Goal: Task Accomplishment & Management: Complete application form

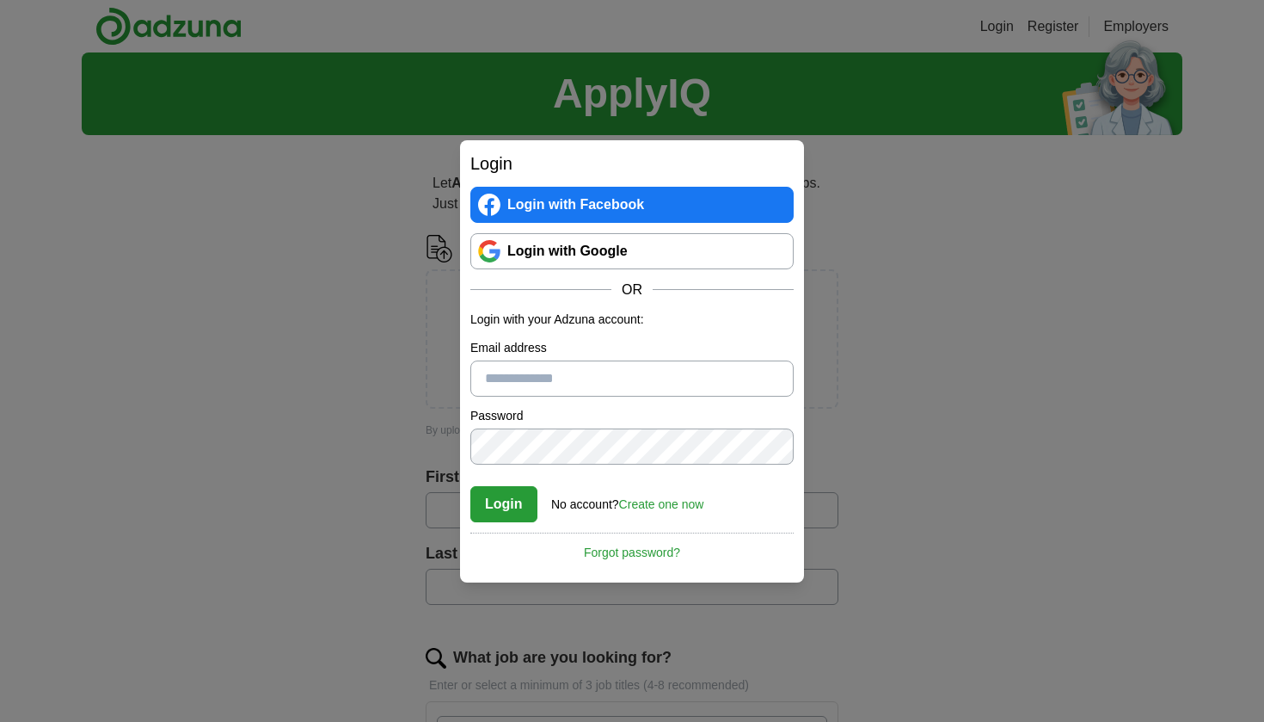
click at [551, 247] on link "Login with Google" at bounding box center [632, 251] width 323 height 36
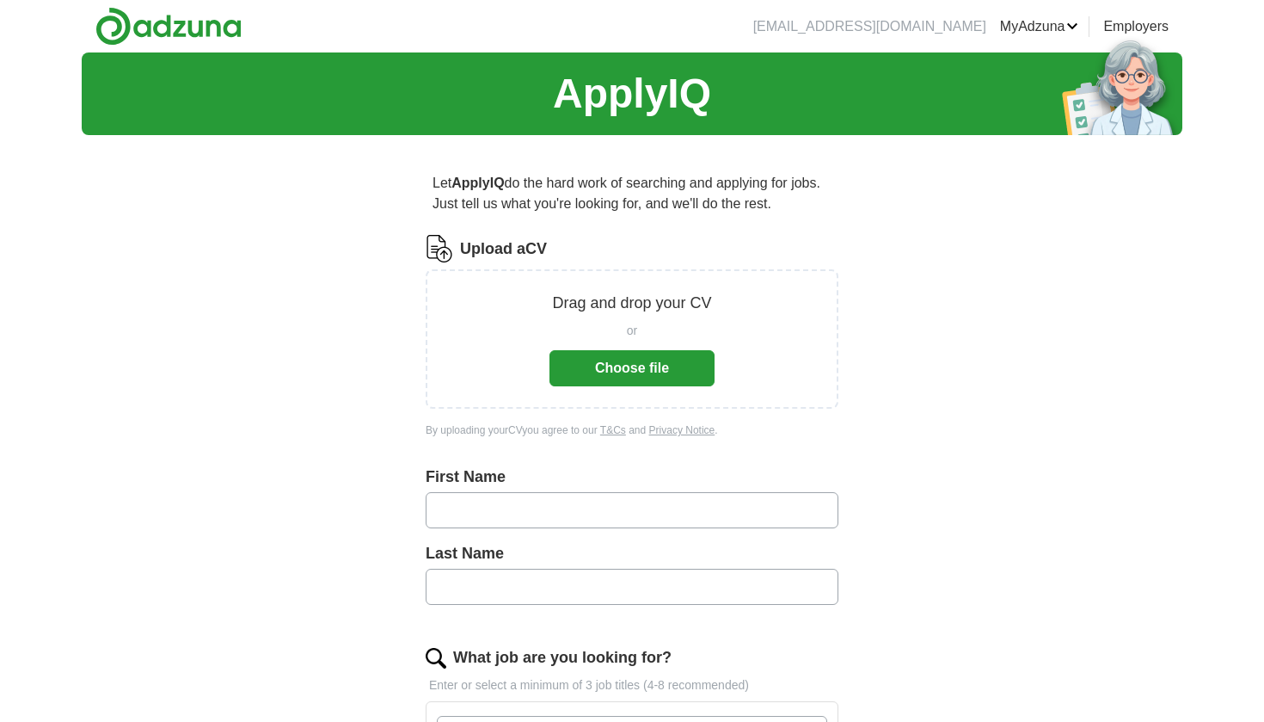
click at [658, 362] on button "Choose file" at bounding box center [632, 368] width 165 height 36
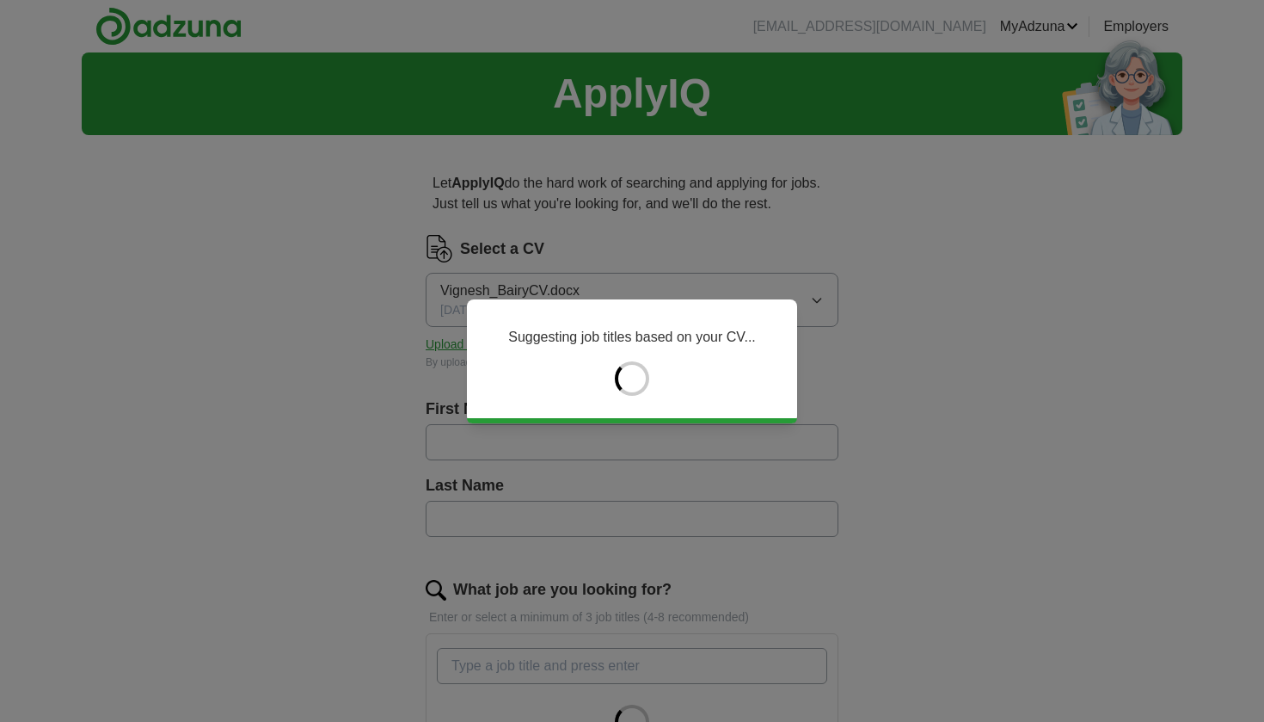
type input "*******"
type input "*****"
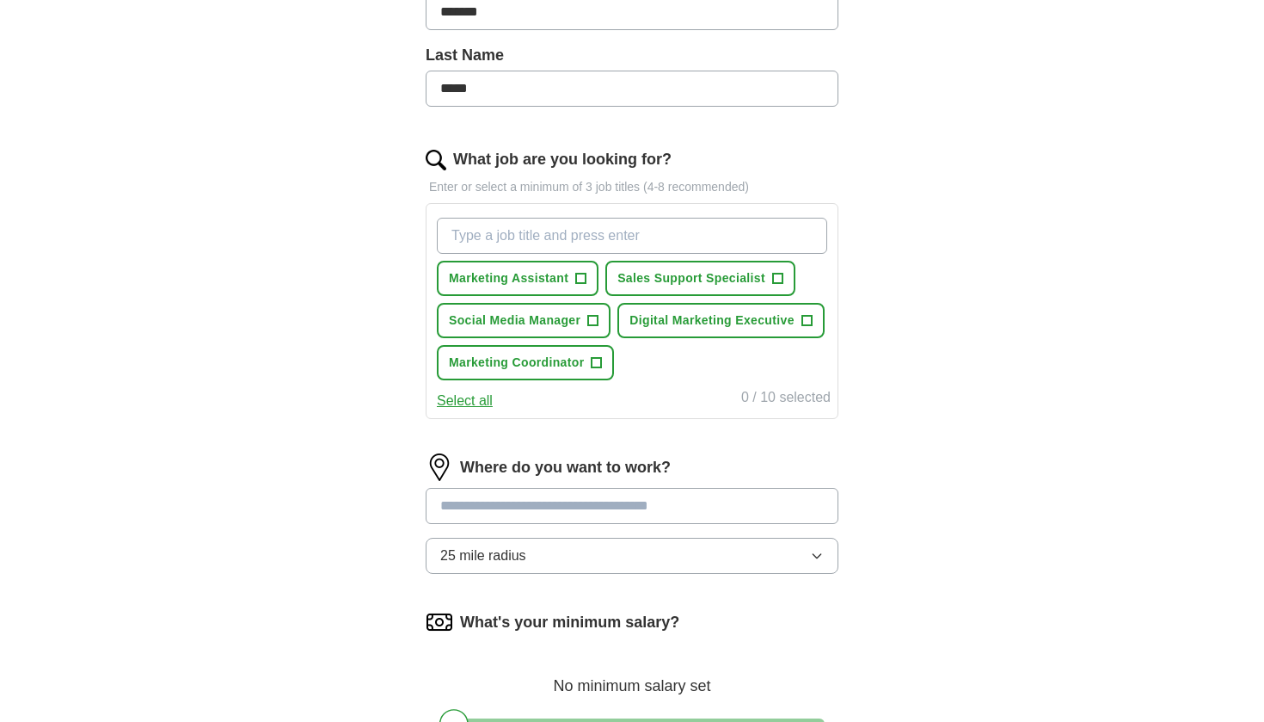
scroll to position [439, 0]
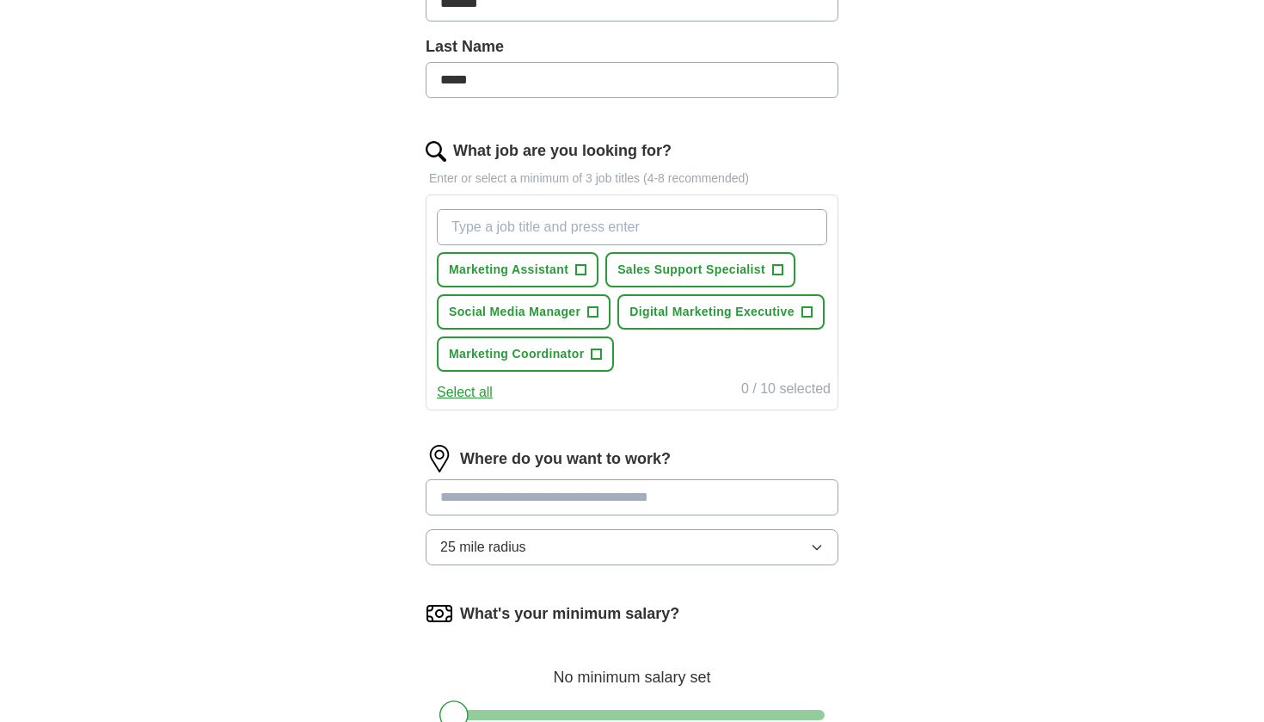
click at [475, 403] on button "Select all" at bounding box center [465, 392] width 56 height 21
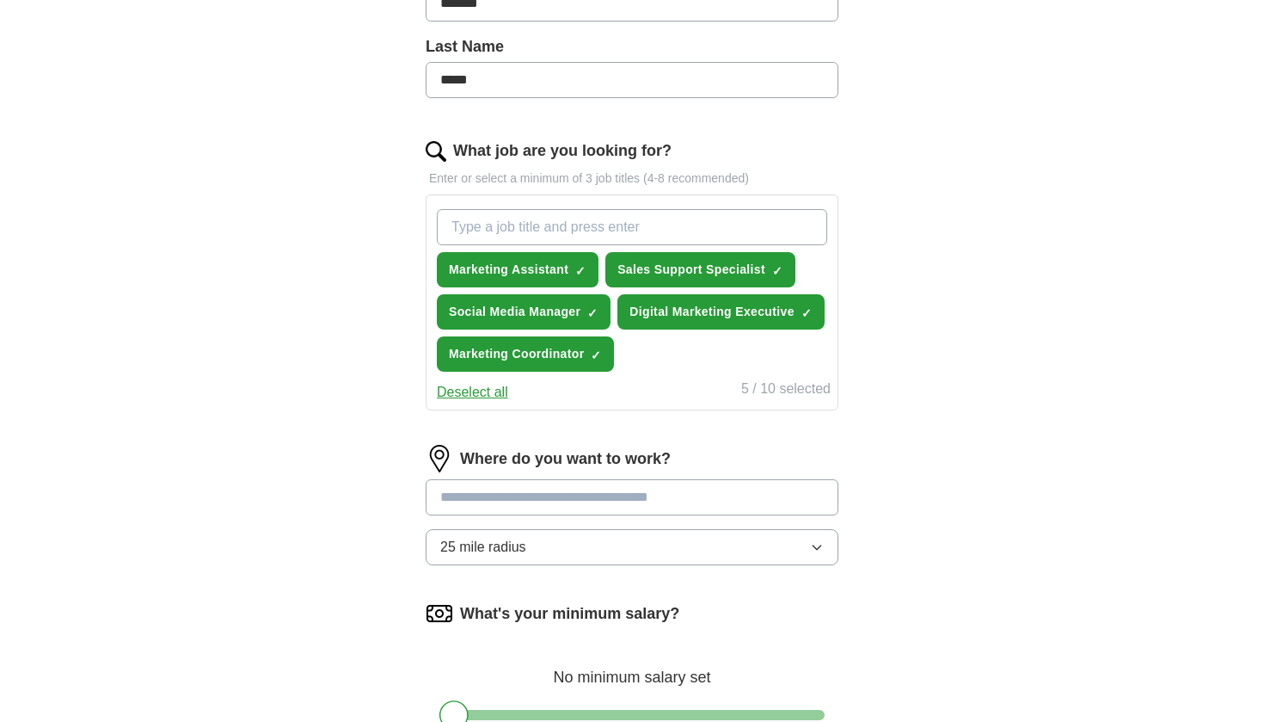
click at [569, 515] on input at bounding box center [632, 497] width 413 height 36
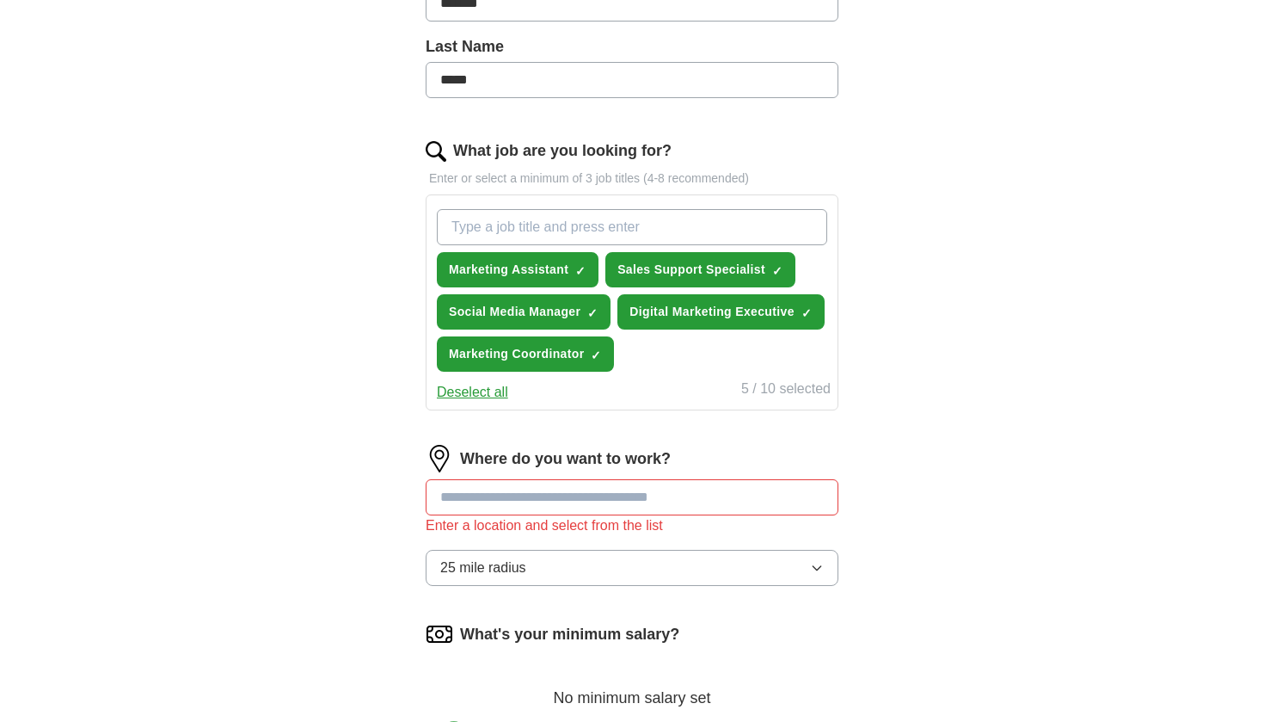
click at [609, 586] on button "25 mile radius" at bounding box center [632, 568] width 413 height 36
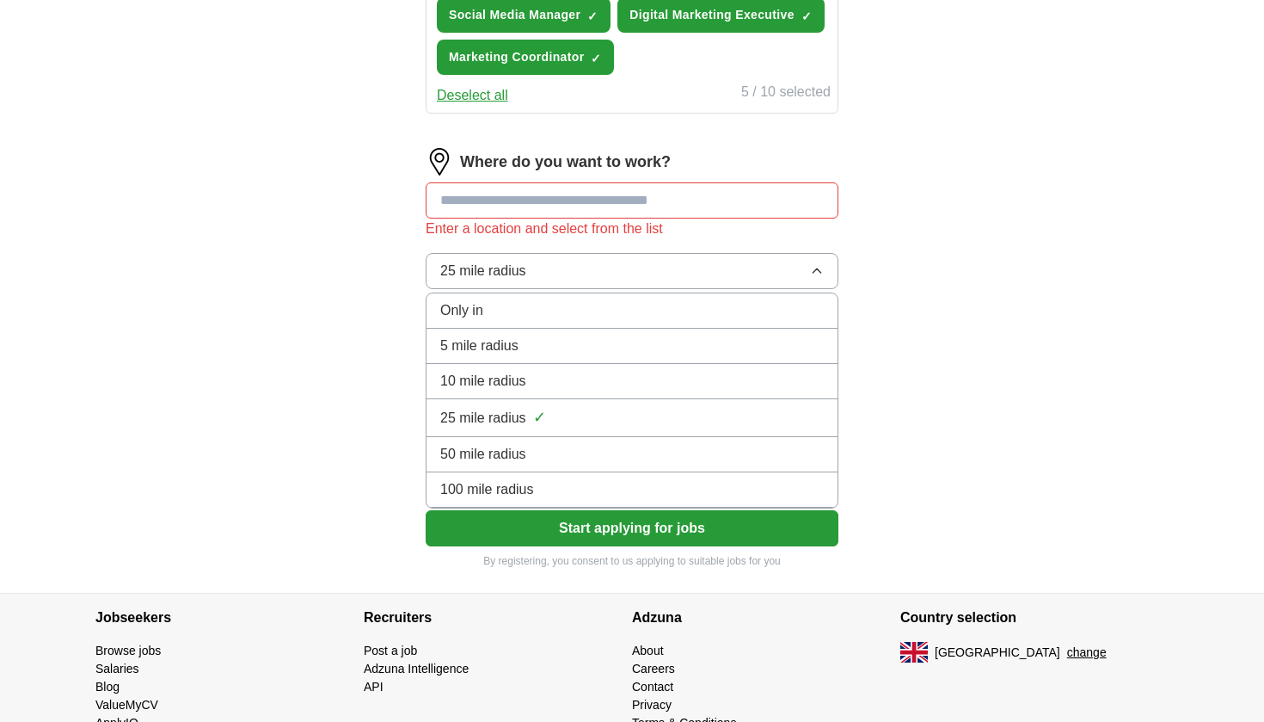
scroll to position [735, 0]
click at [592, 500] on div "100 mile radius" at bounding box center [632, 489] width 384 height 21
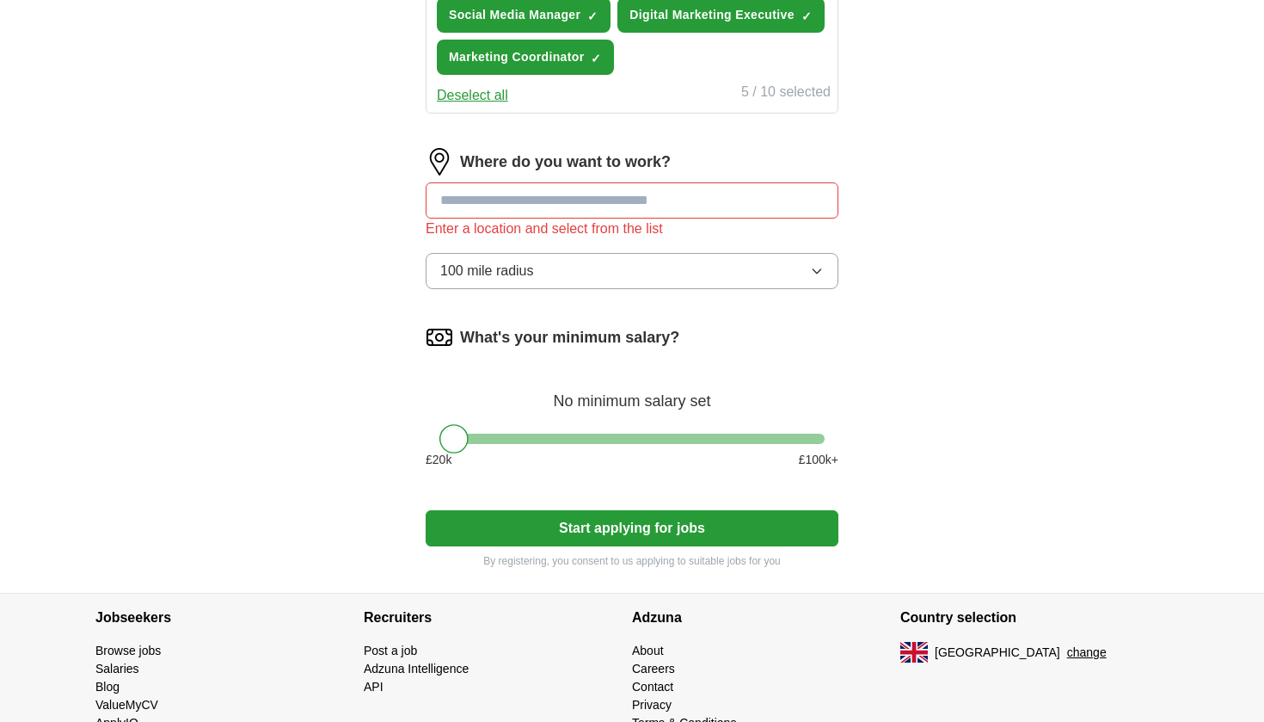
click at [607, 546] on button "Start applying for jobs" at bounding box center [632, 528] width 413 height 36
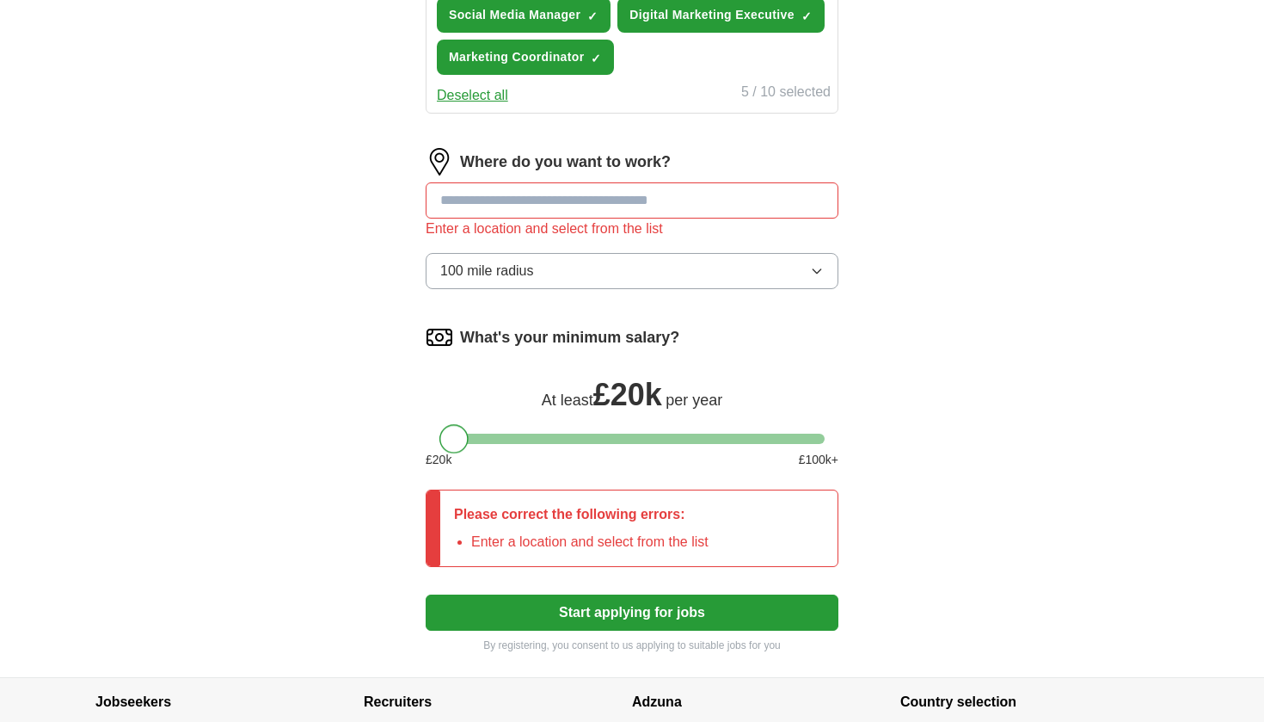
drag, startPoint x: 455, startPoint y: 483, endPoint x: 433, endPoint y: 490, distance: 23.4
click at [433, 483] on div "What's your minimum salary? At least £ 20k per year £ 20 k £ 100 k+" at bounding box center [632, 402] width 413 height 159
click at [631, 631] on button "Start applying for jobs" at bounding box center [632, 612] width 413 height 36
click at [634, 631] on button "Start applying for jobs" at bounding box center [632, 612] width 413 height 36
click at [589, 218] on input at bounding box center [632, 200] width 413 height 36
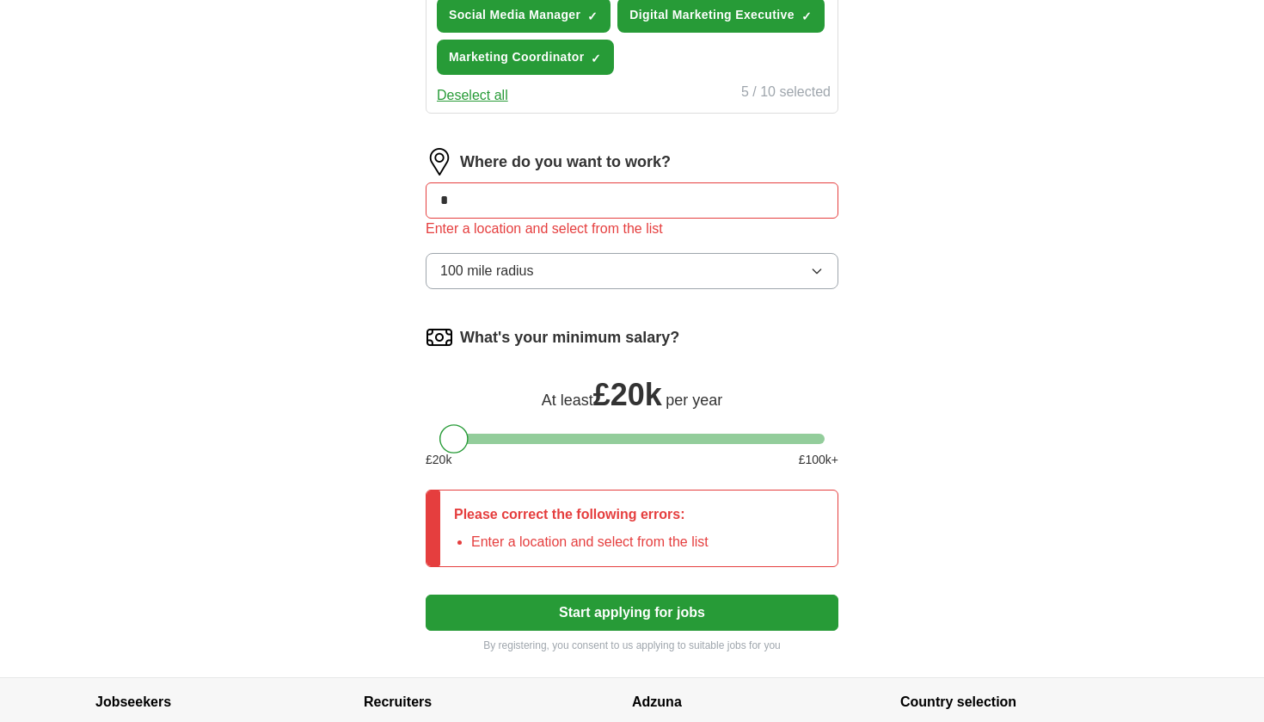
type input "**"
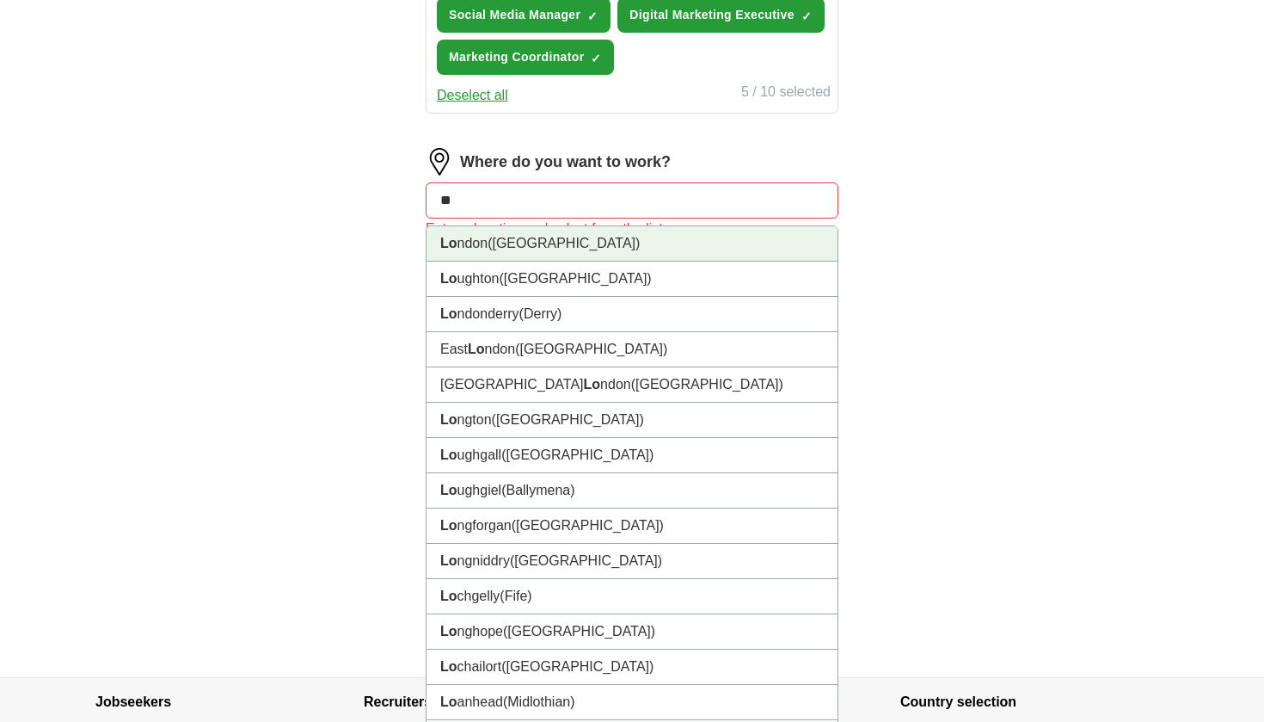
click at [606, 261] on li "Lo ndon ([GEOGRAPHIC_DATA])" at bounding box center [632, 243] width 411 height 35
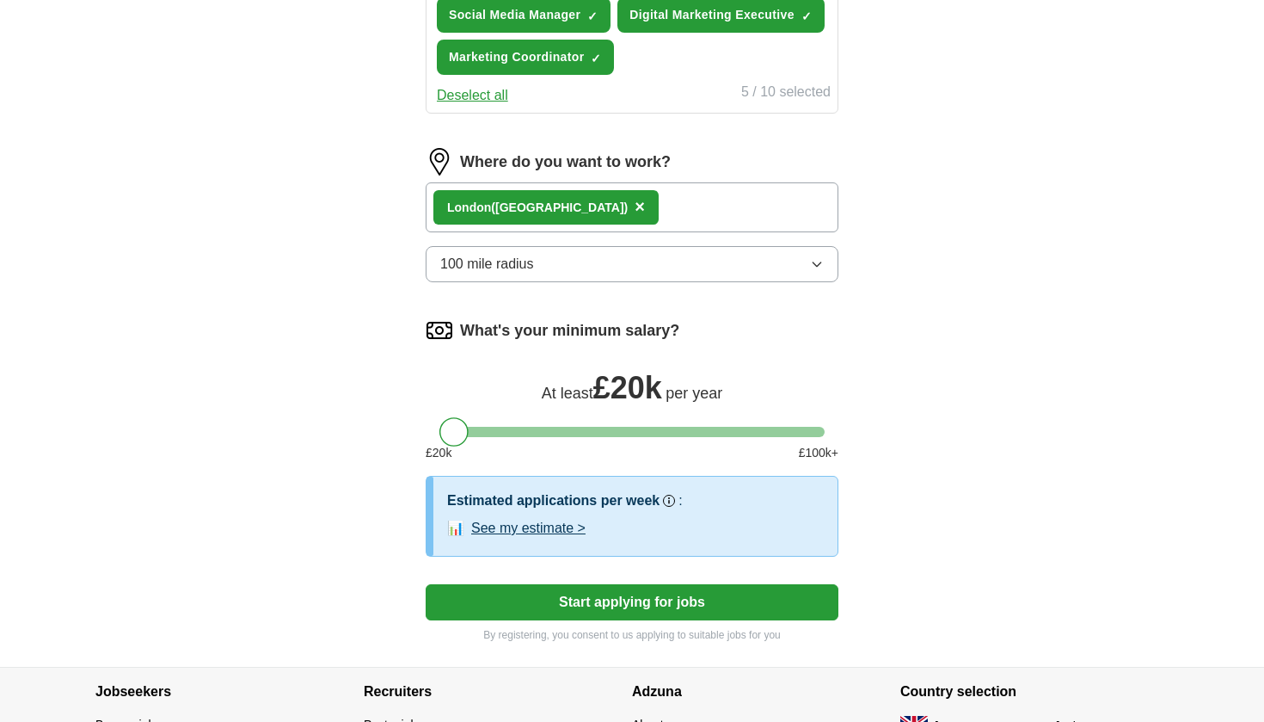
click at [568, 538] on button "See my estimate >" at bounding box center [528, 528] width 114 height 21
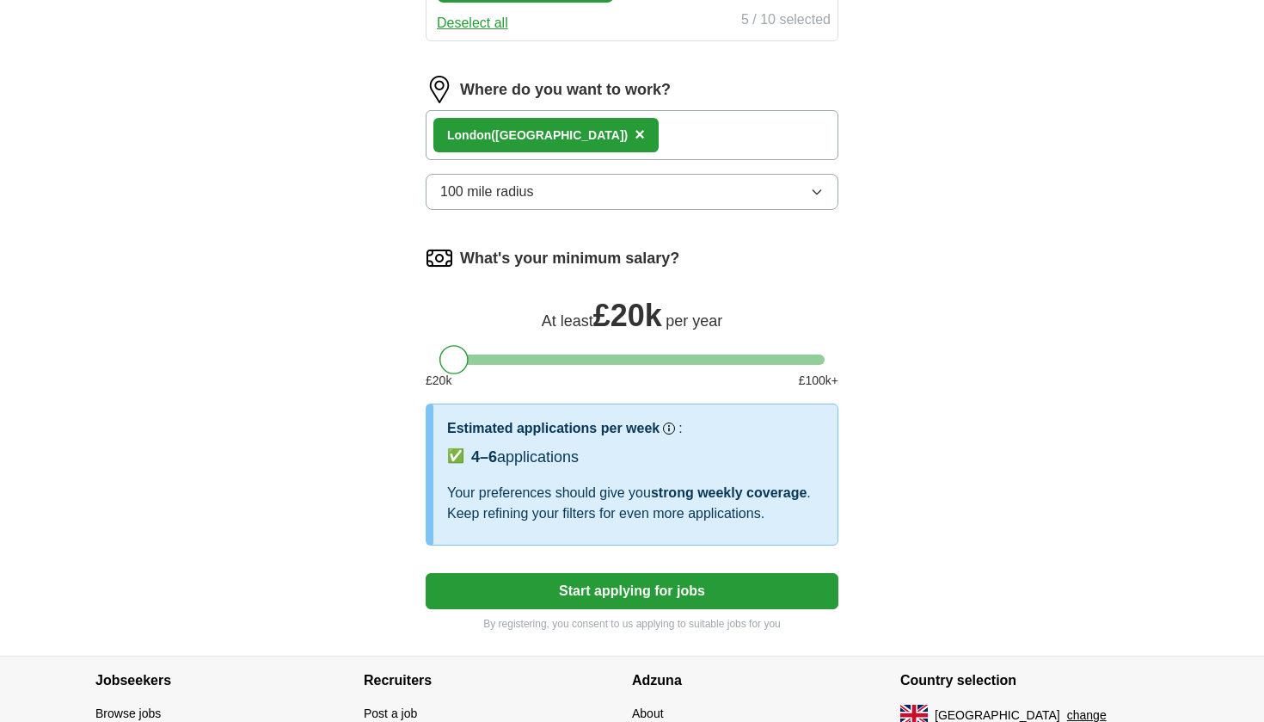
scroll to position [809, 0]
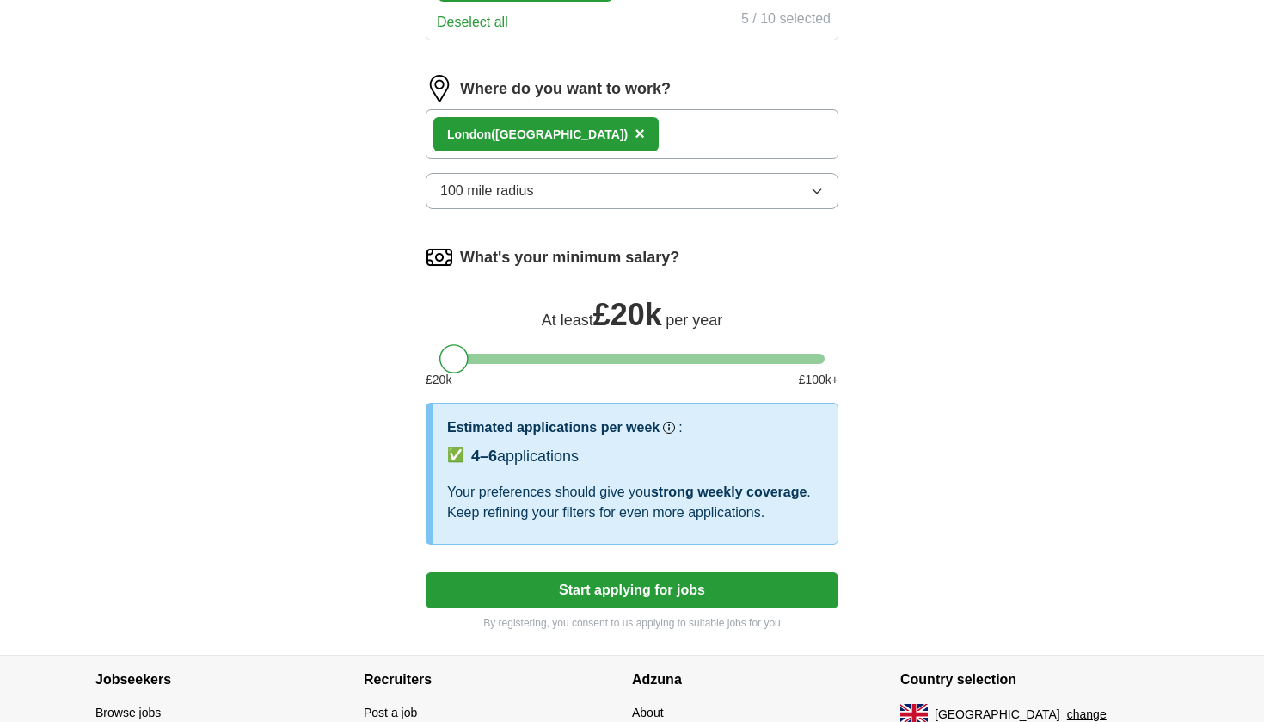
click at [636, 608] on button "Start applying for jobs" at bounding box center [632, 590] width 413 height 36
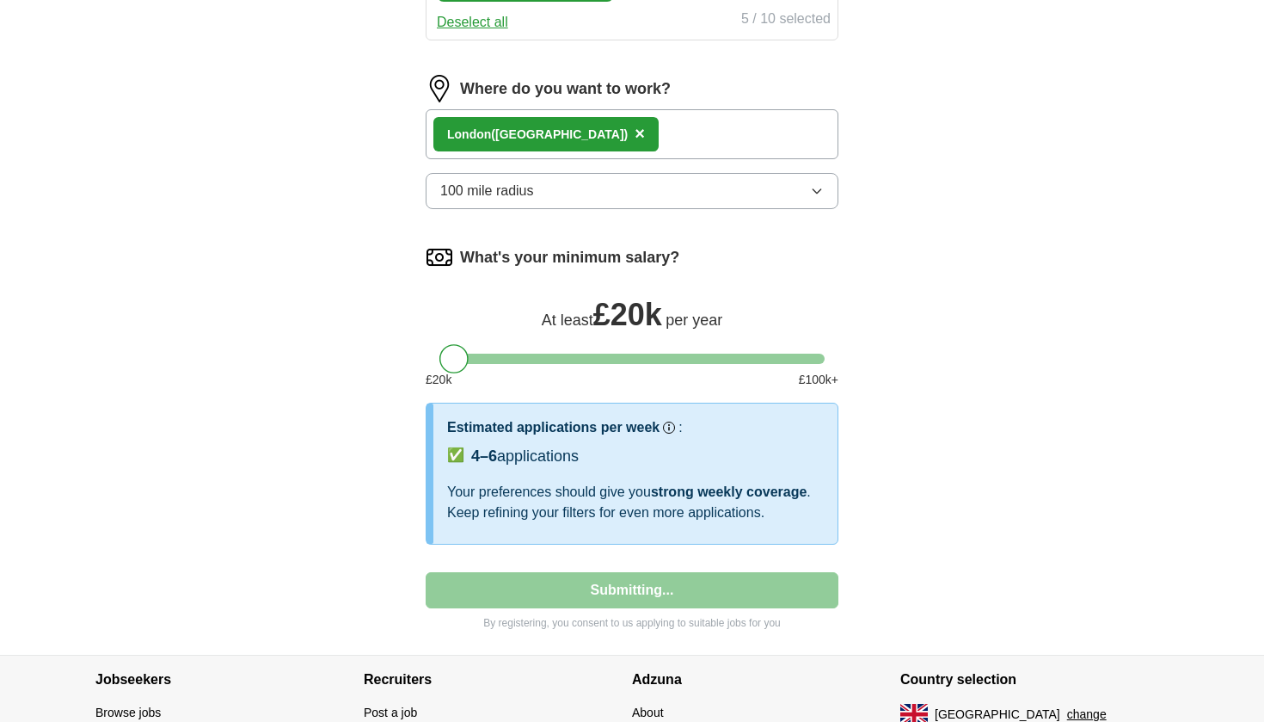
scroll to position [104, 0]
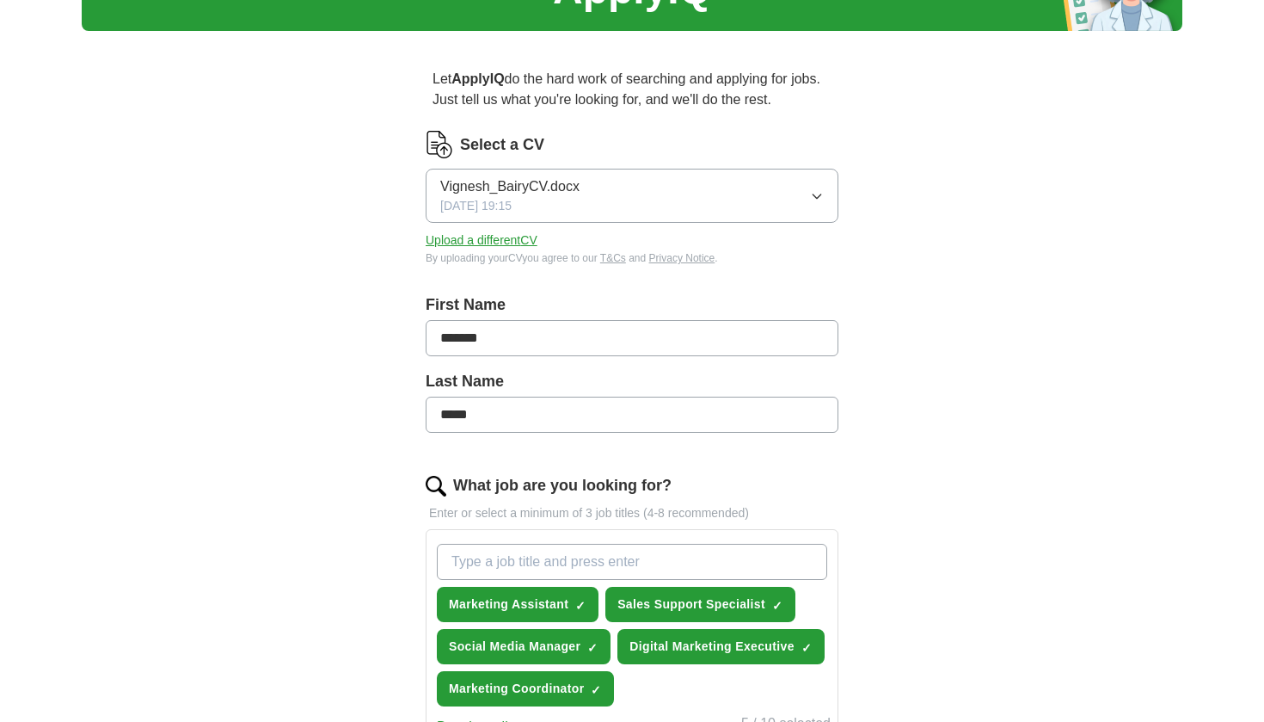
select select "**"
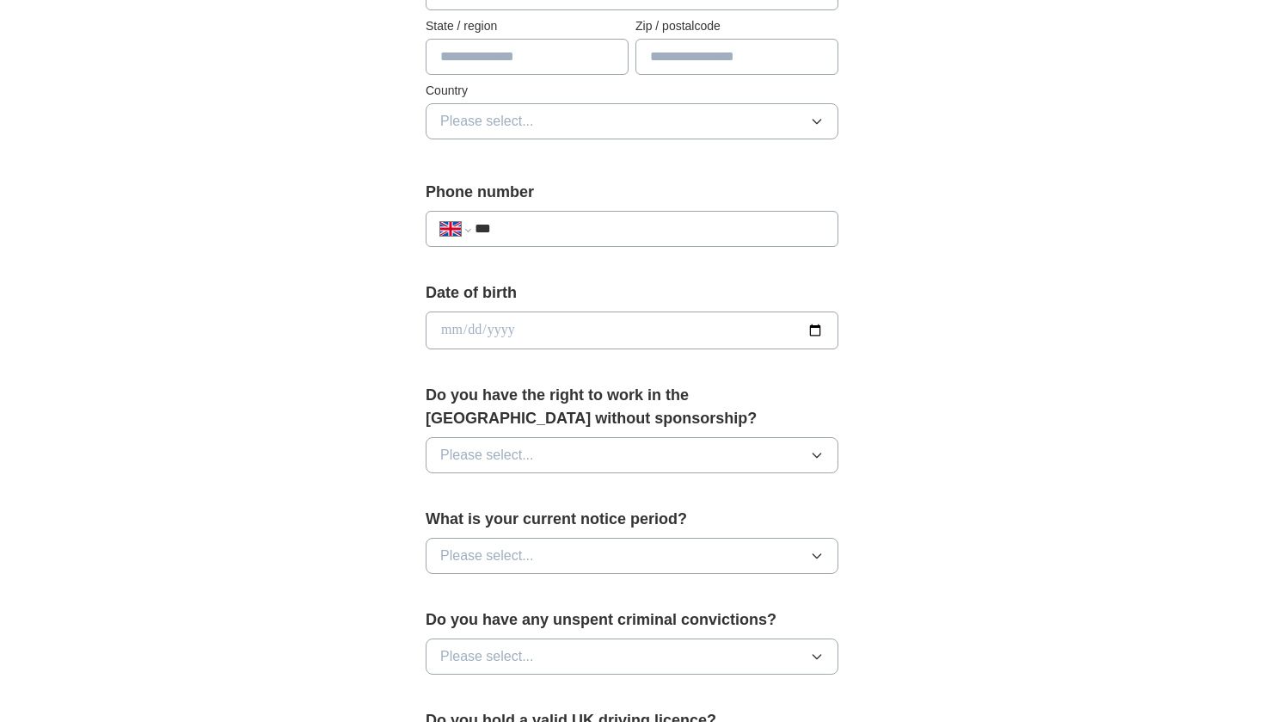
scroll to position [518, 0]
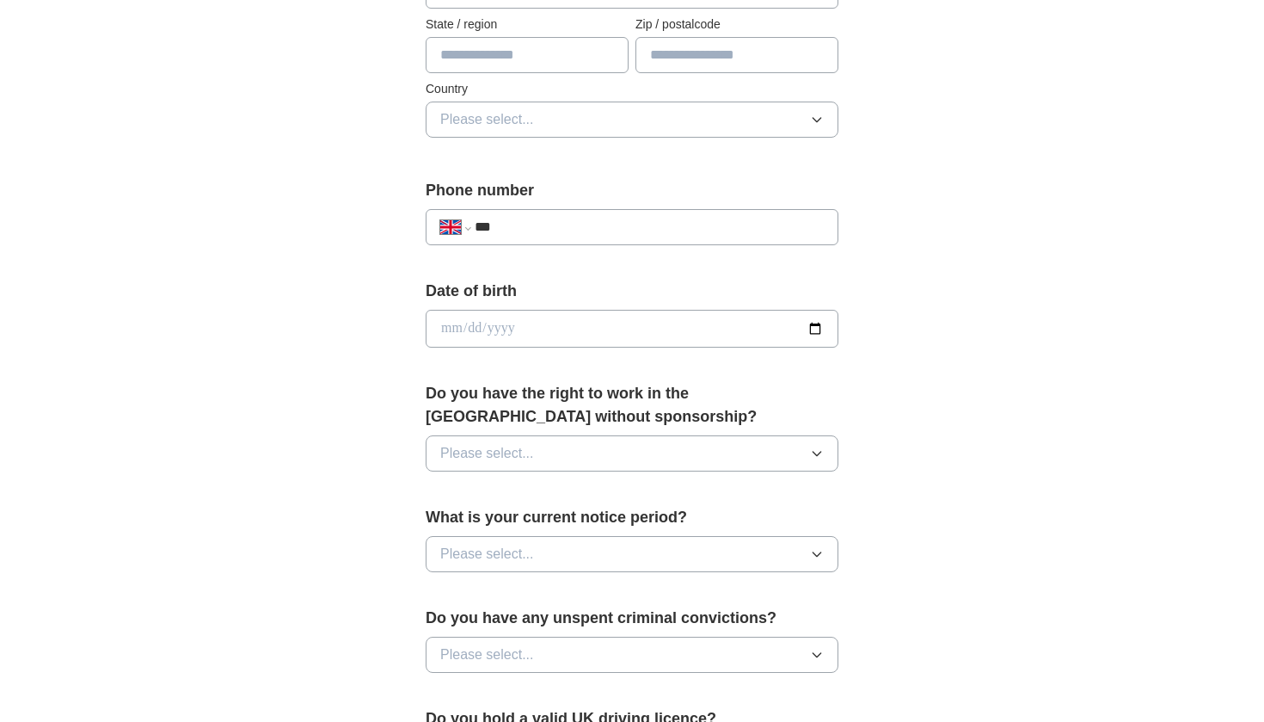
click at [610, 451] on button "Please select..." at bounding box center [632, 453] width 413 height 36
click at [575, 542] on li "No" at bounding box center [632, 528] width 411 height 35
click at [584, 559] on button "Please select..." at bounding box center [632, 554] width 413 height 36
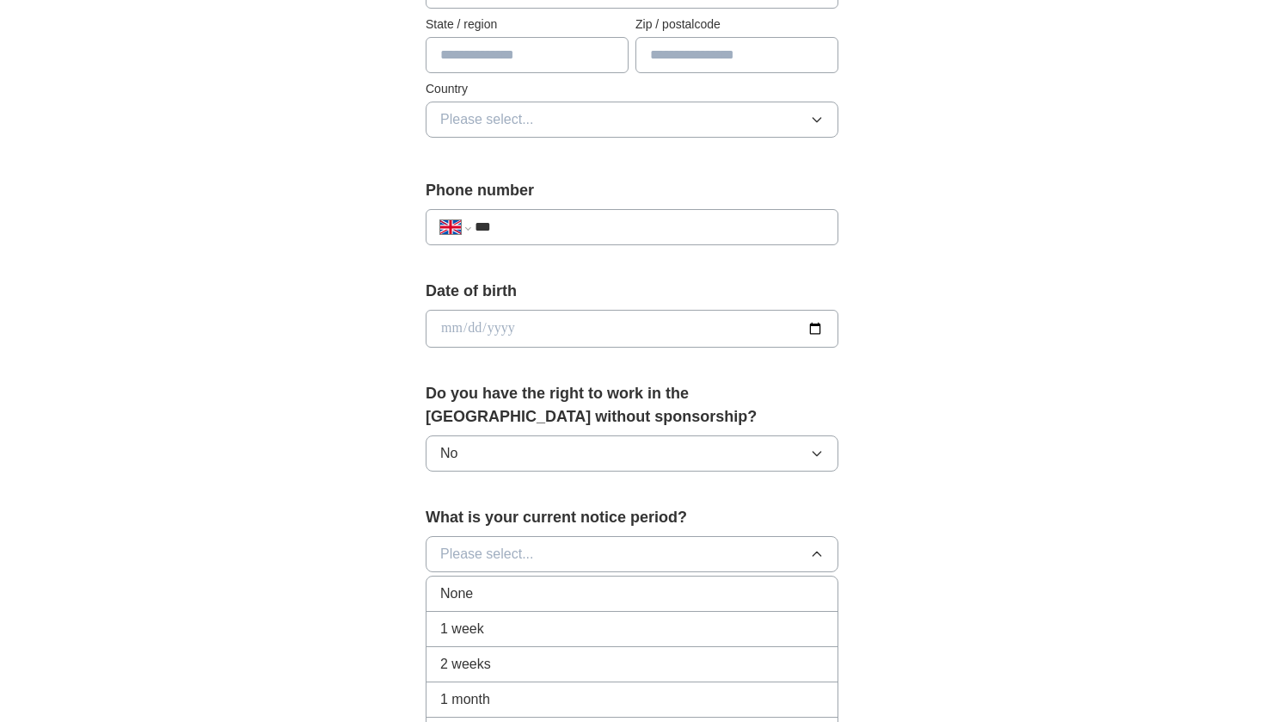
click at [558, 600] on div "None" at bounding box center [632, 593] width 384 height 21
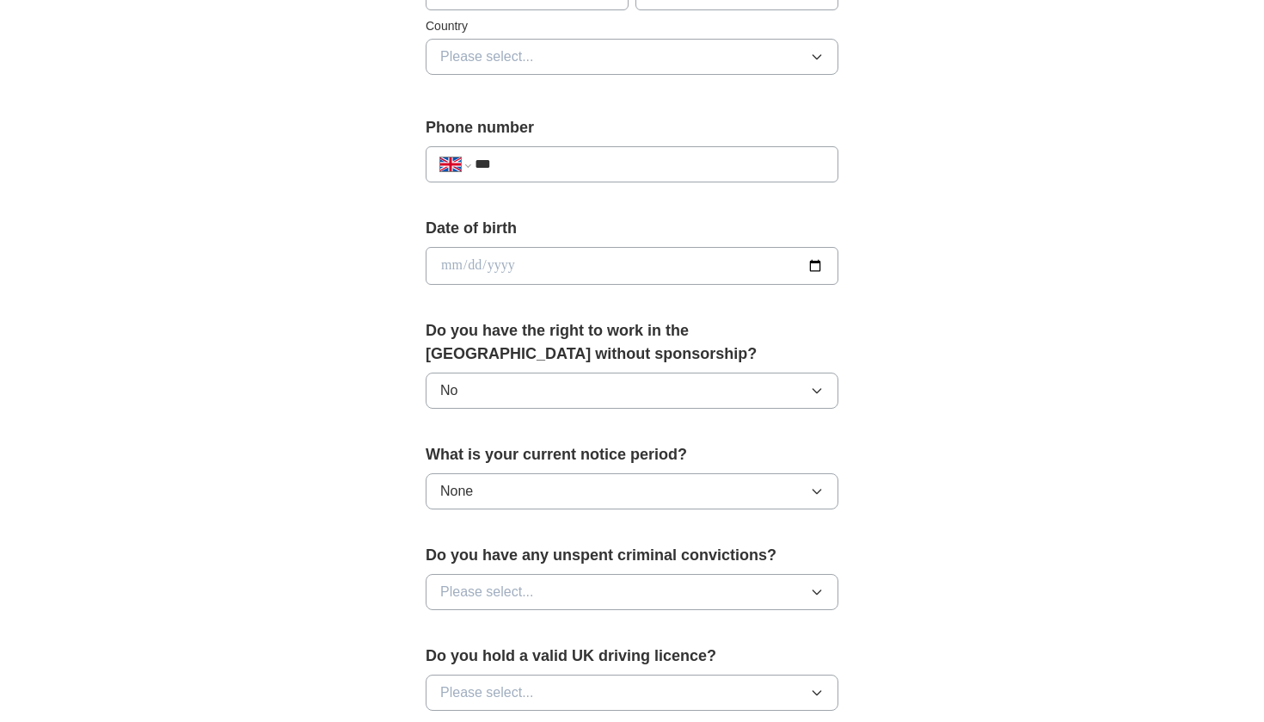
scroll to position [587, 0]
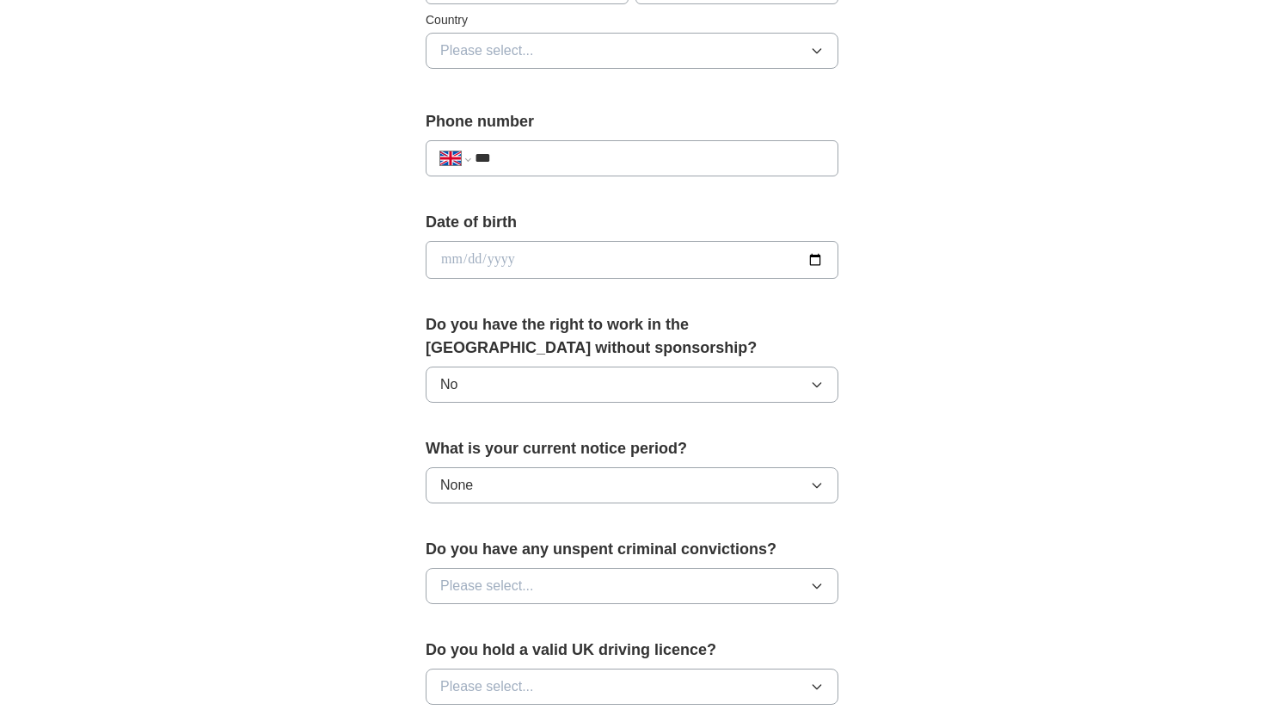
click at [562, 588] on button "Please select..." at bounding box center [632, 586] width 413 height 36
click at [532, 656] on div "No" at bounding box center [632, 660] width 384 height 21
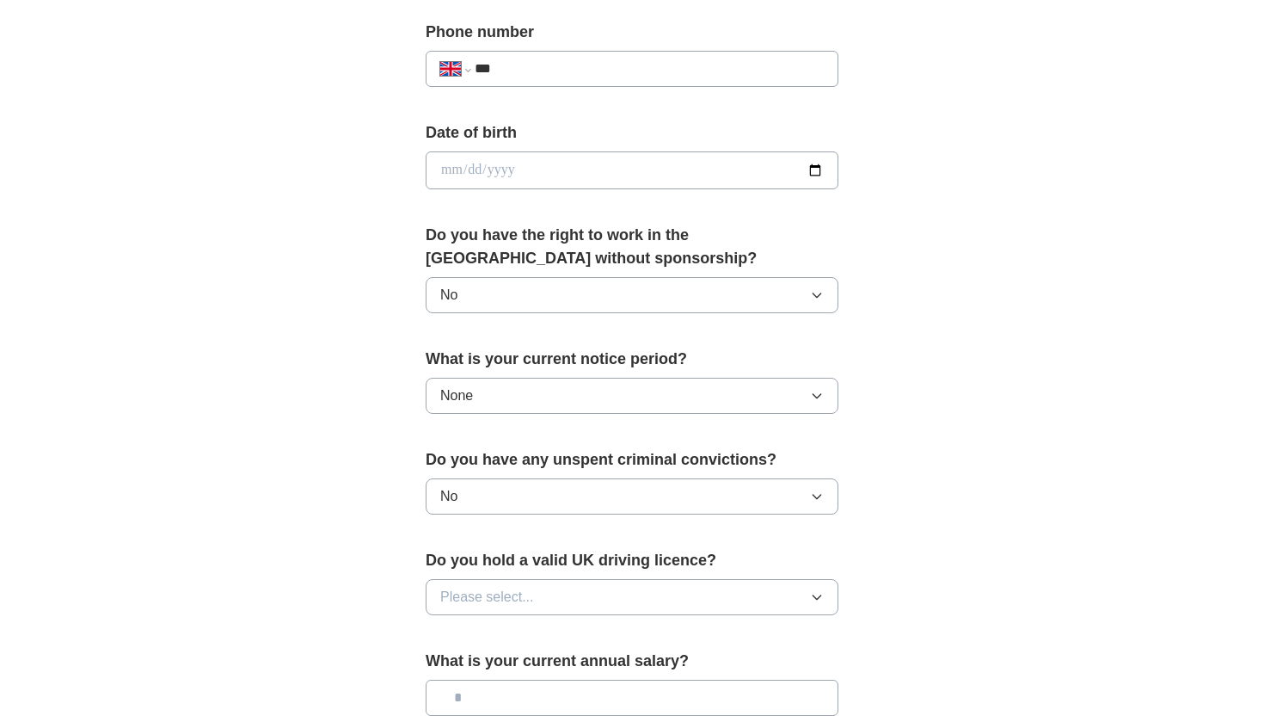
scroll to position [677, 0]
click at [531, 596] on span "Please select..." at bounding box center [487, 596] width 94 height 21
click at [508, 679] on div "No" at bounding box center [632, 671] width 384 height 21
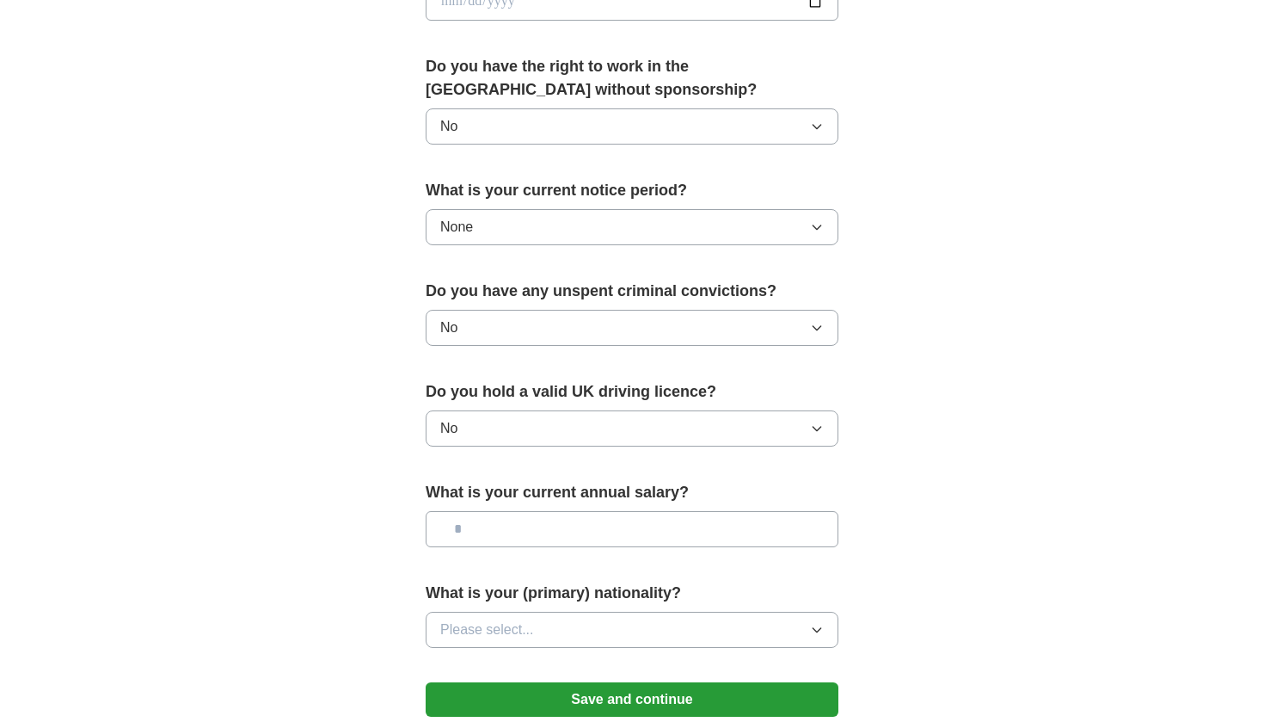
scroll to position [851, 0]
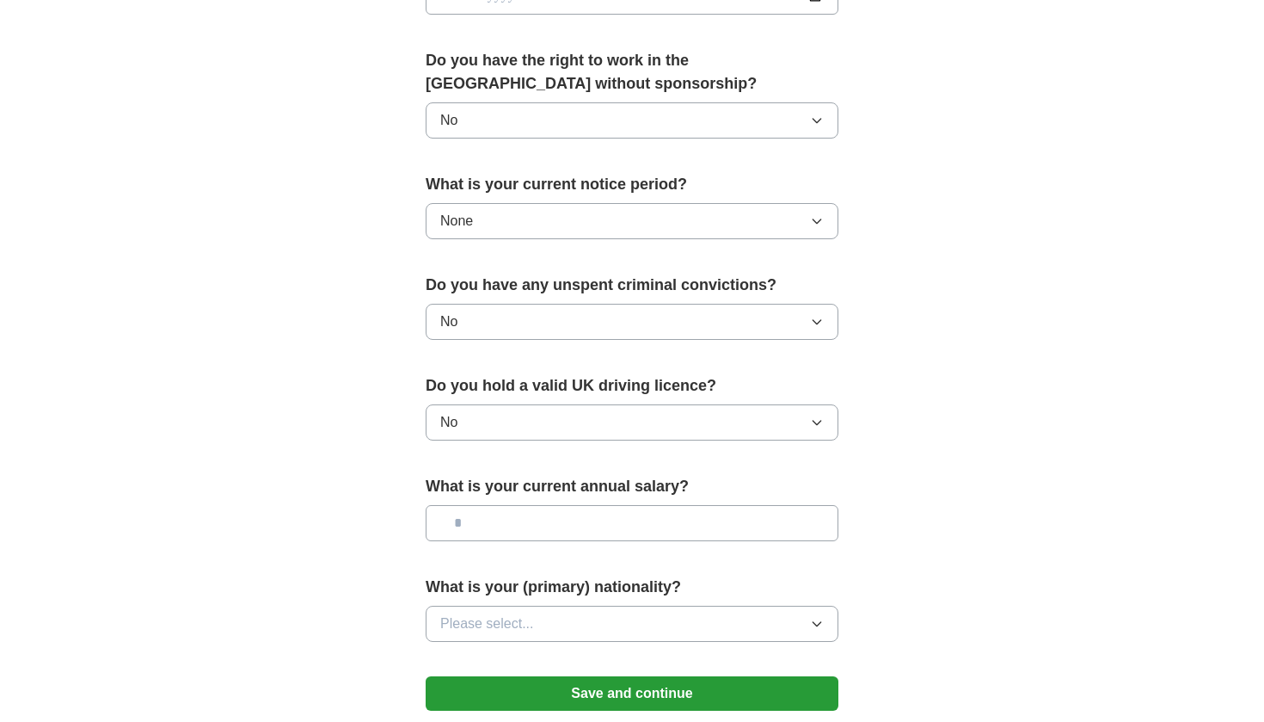
click at [543, 510] on input "text" at bounding box center [632, 523] width 413 height 36
type input "**"
click at [540, 625] on button "Please select..." at bounding box center [632, 624] width 413 height 36
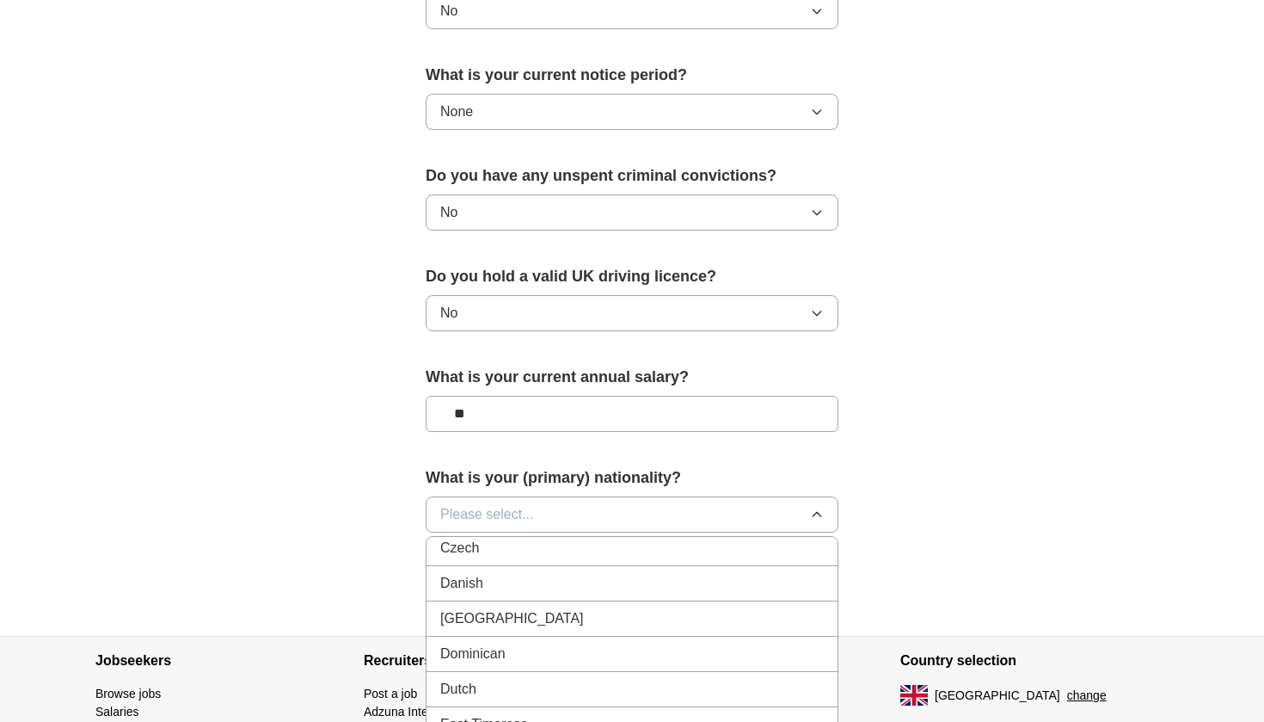
scroll to position [1666, 0]
click at [519, 518] on span "Please select..." at bounding box center [487, 514] width 94 height 21
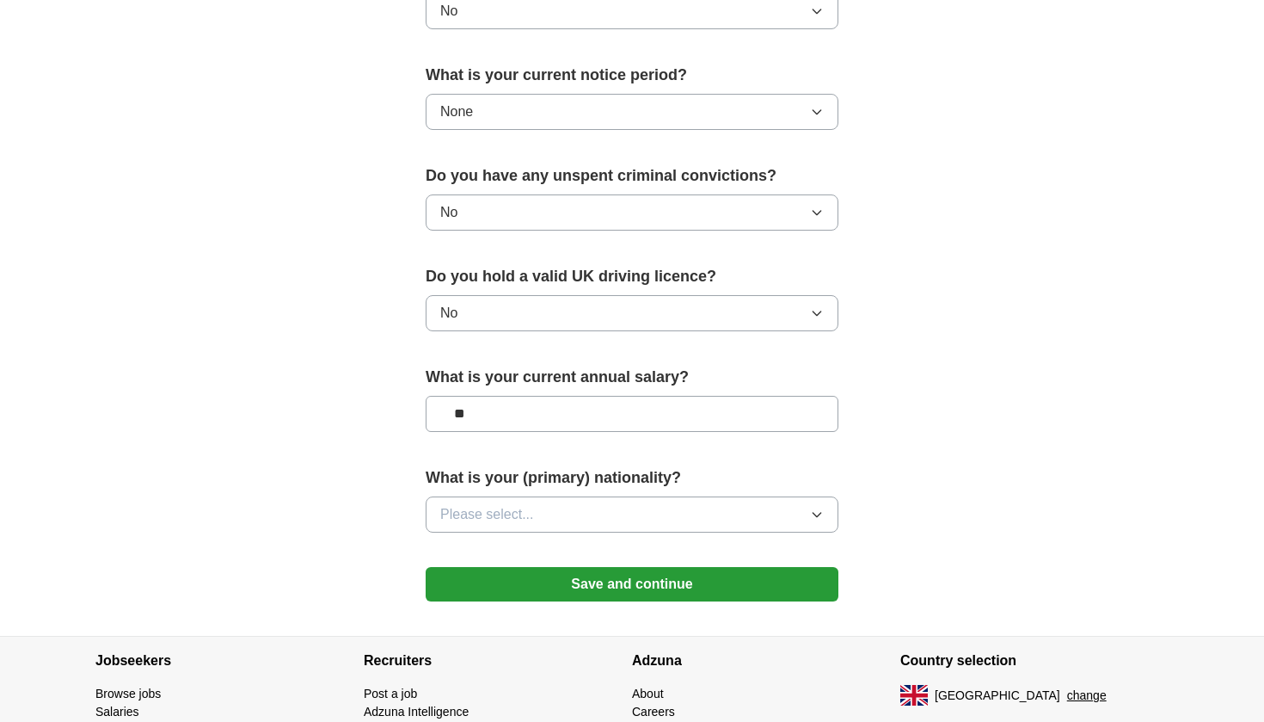
click at [519, 518] on span "Please select..." at bounding box center [487, 514] width 94 height 21
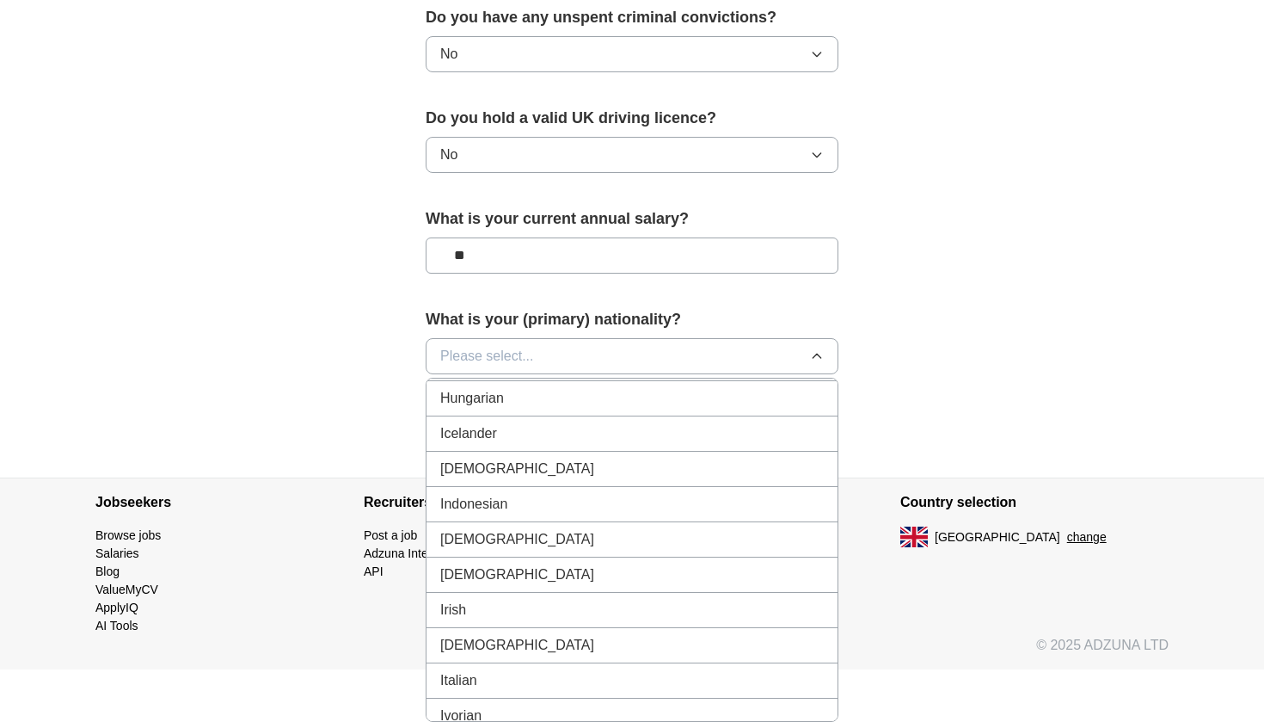
scroll to position [2717, 0]
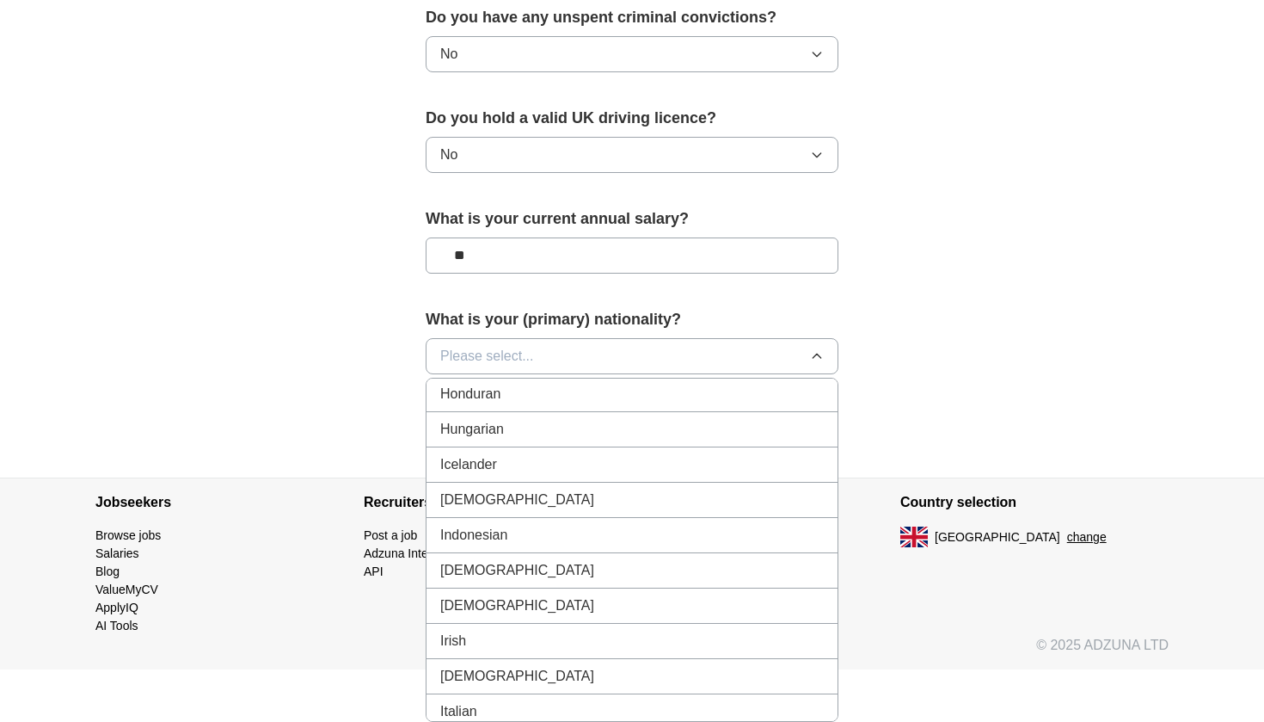
click at [722, 489] on li "[DEMOGRAPHIC_DATA]" at bounding box center [632, 500] width 411 height 35
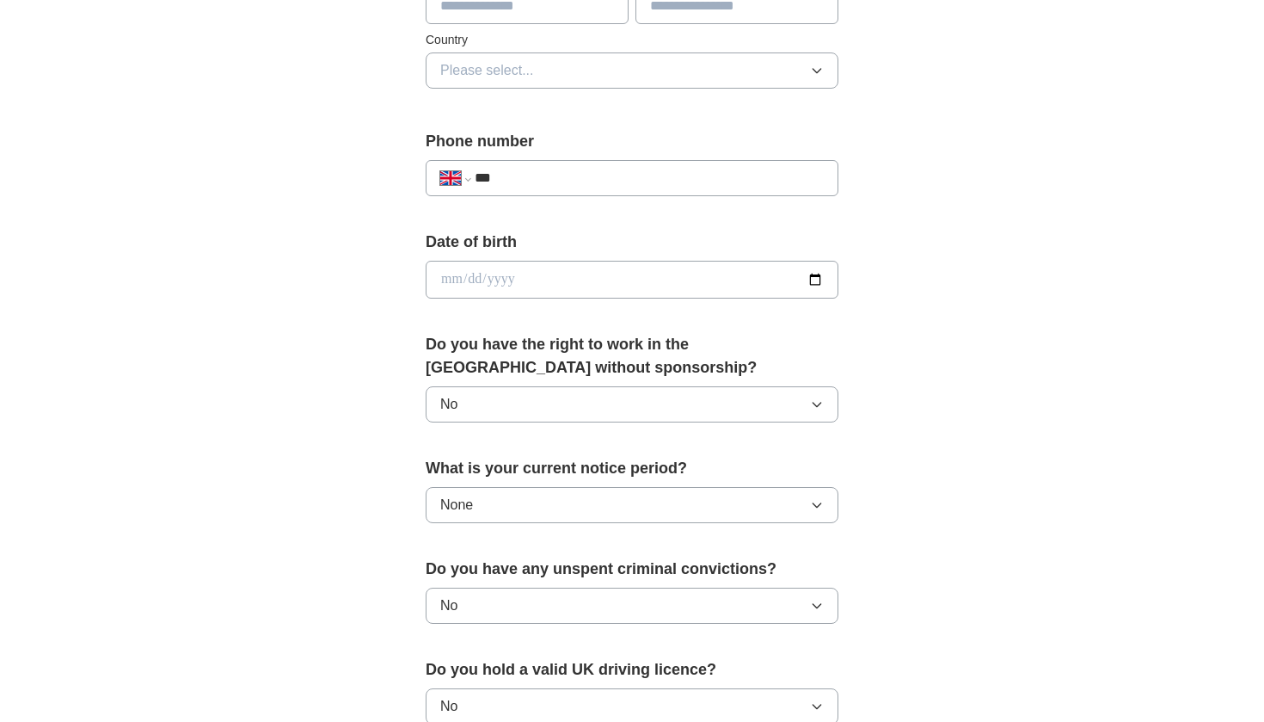
scroll to position [521, 0]
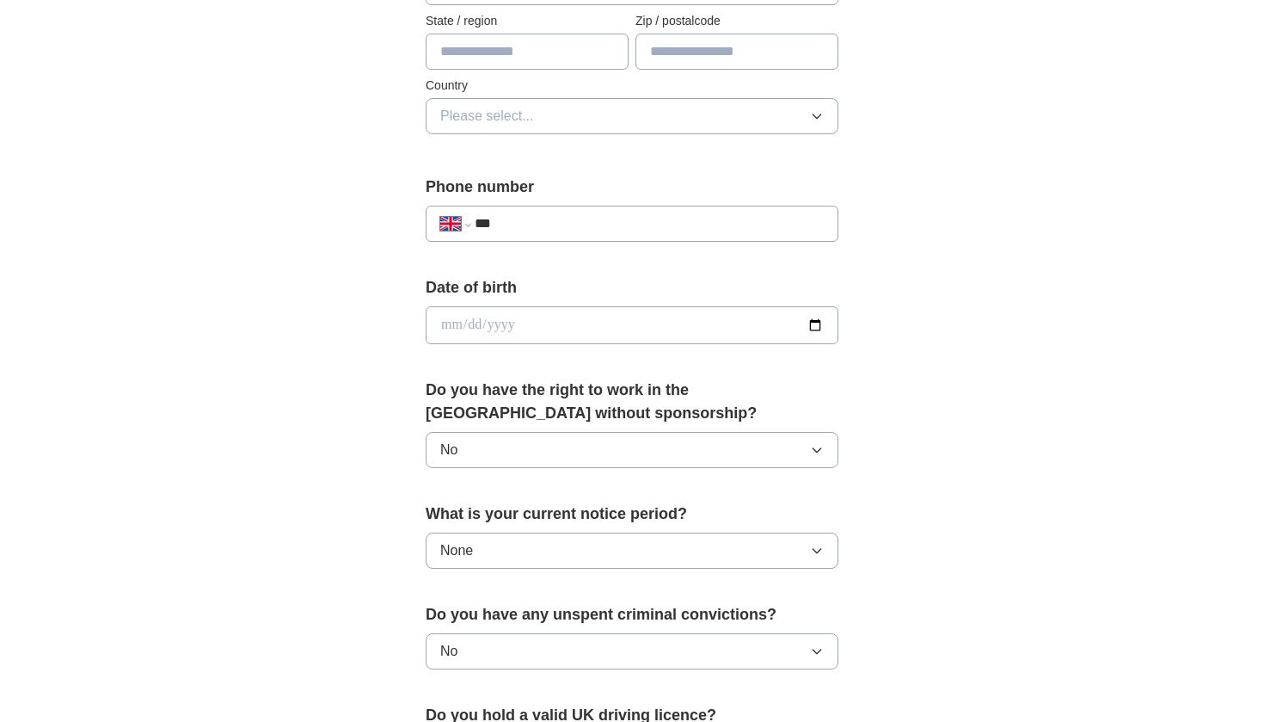
click at [449, 331] on input "date" at bounding box center [632, 325] width 413 height 38
click at [470, 323] on input "date" at bounding box center [632, 325] width 413 height 38
click at [503, 319] on input "date" at bounding box center [632, 325] width 413 height 38
type input "**********"
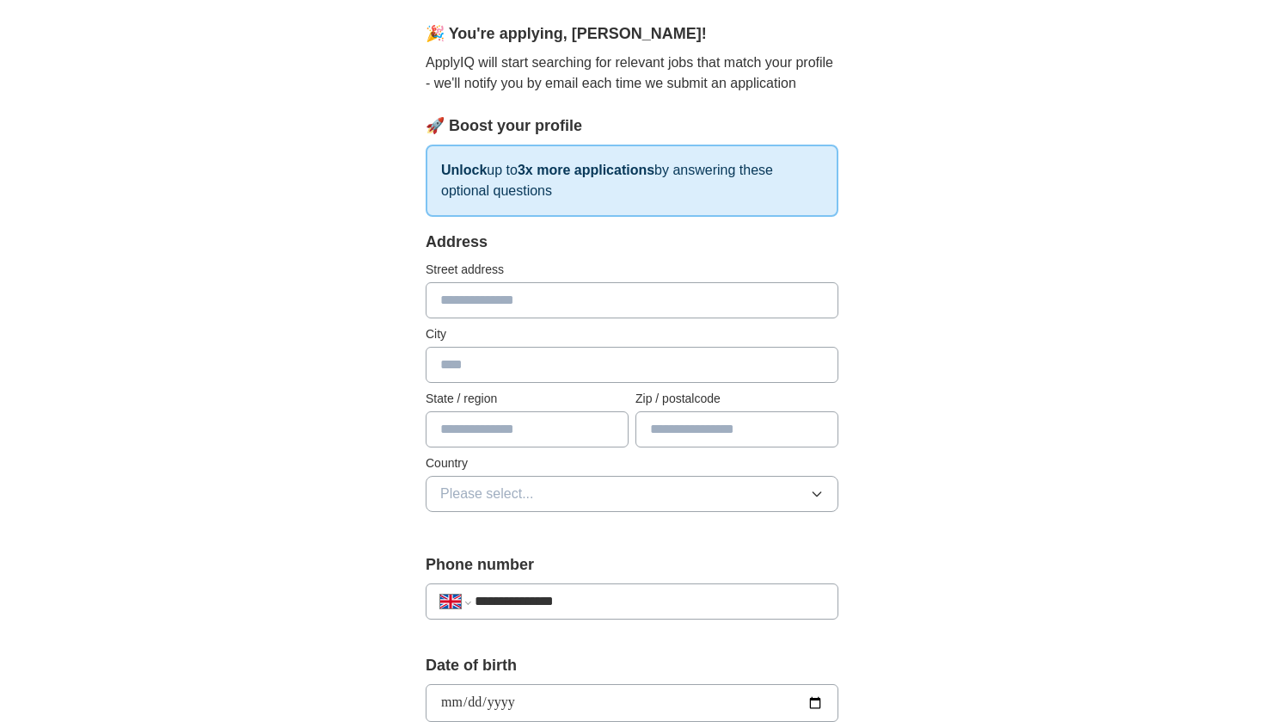
scroll to position [139, 0]
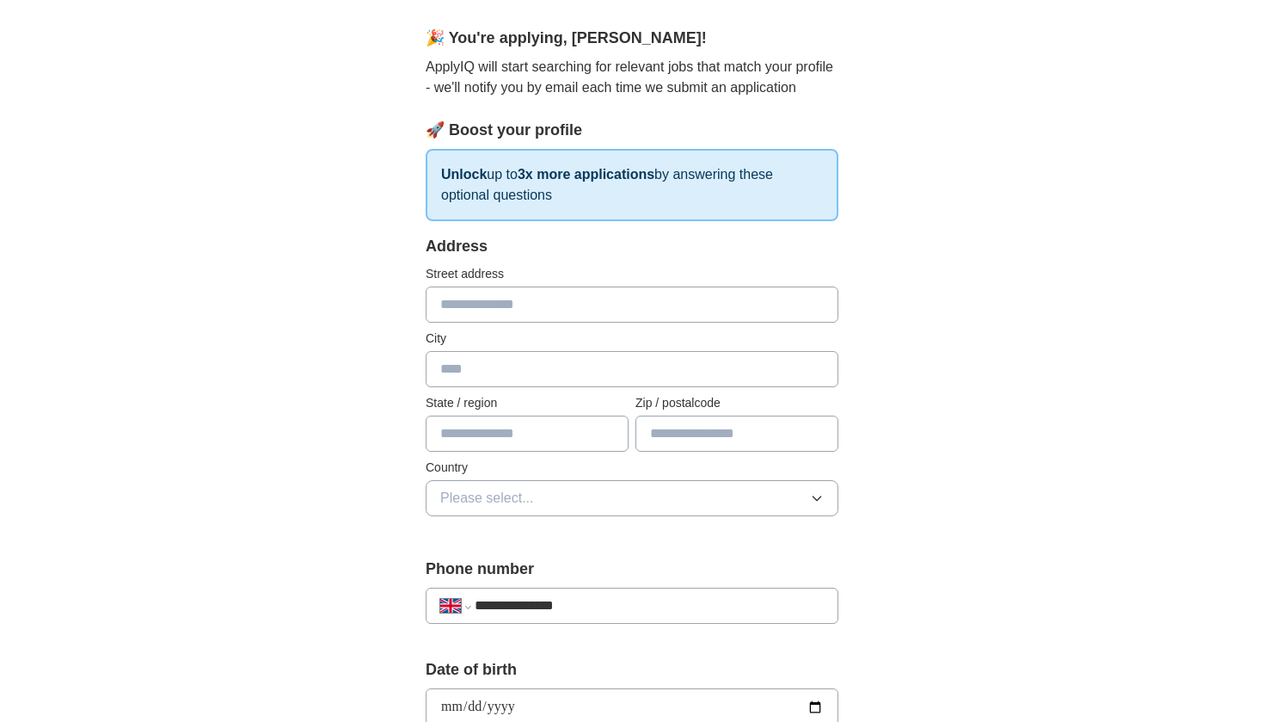
type input "**********"
type input "*"
type input "******"
type input "*******"
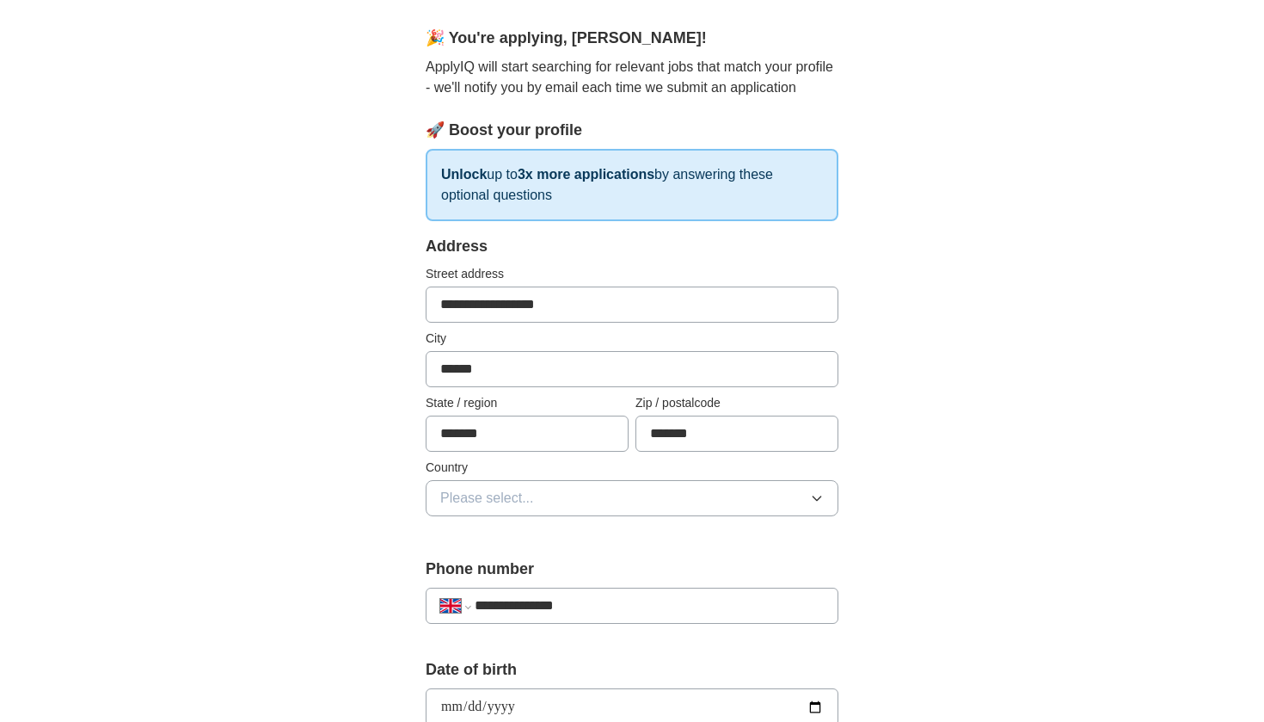
type input "*******"
click at [597, 494] on button "Please select..." at bounding box center [632, 498] width 413 height 36
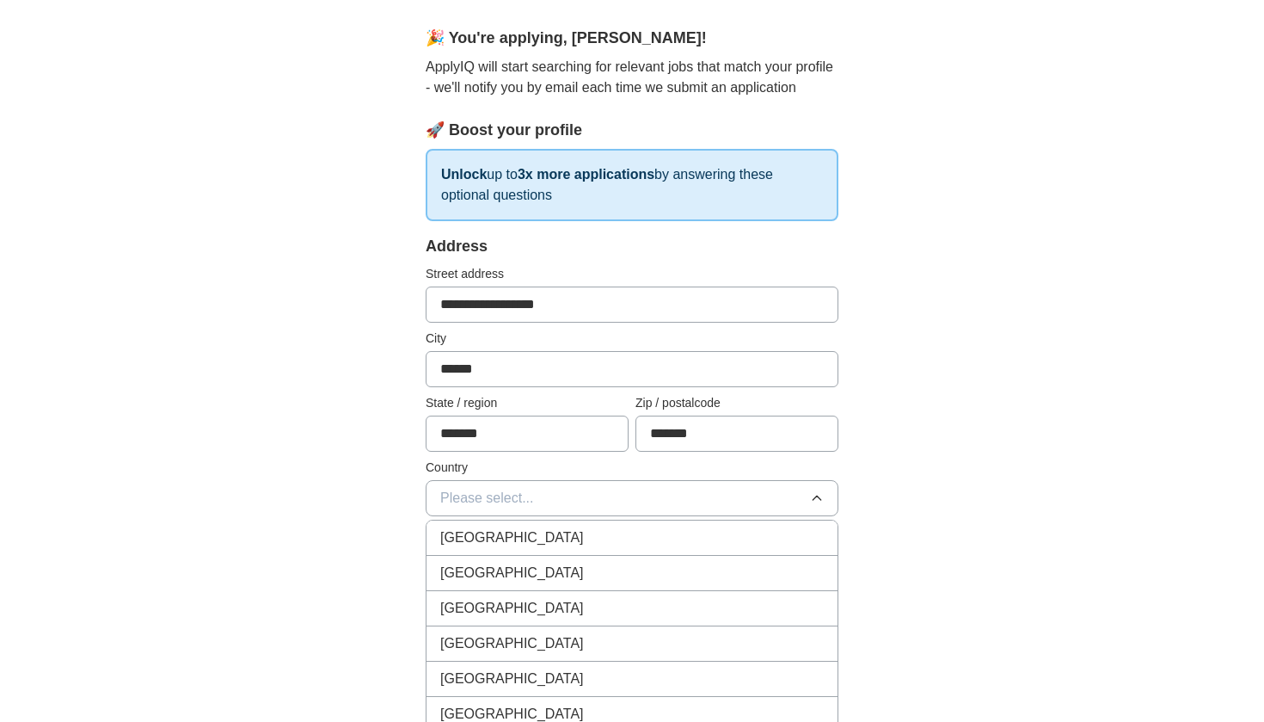
click at [581, 528] on div "[GEOGRAPHIC_DATA]" at bounding box center [632, 537] width 384 height 21
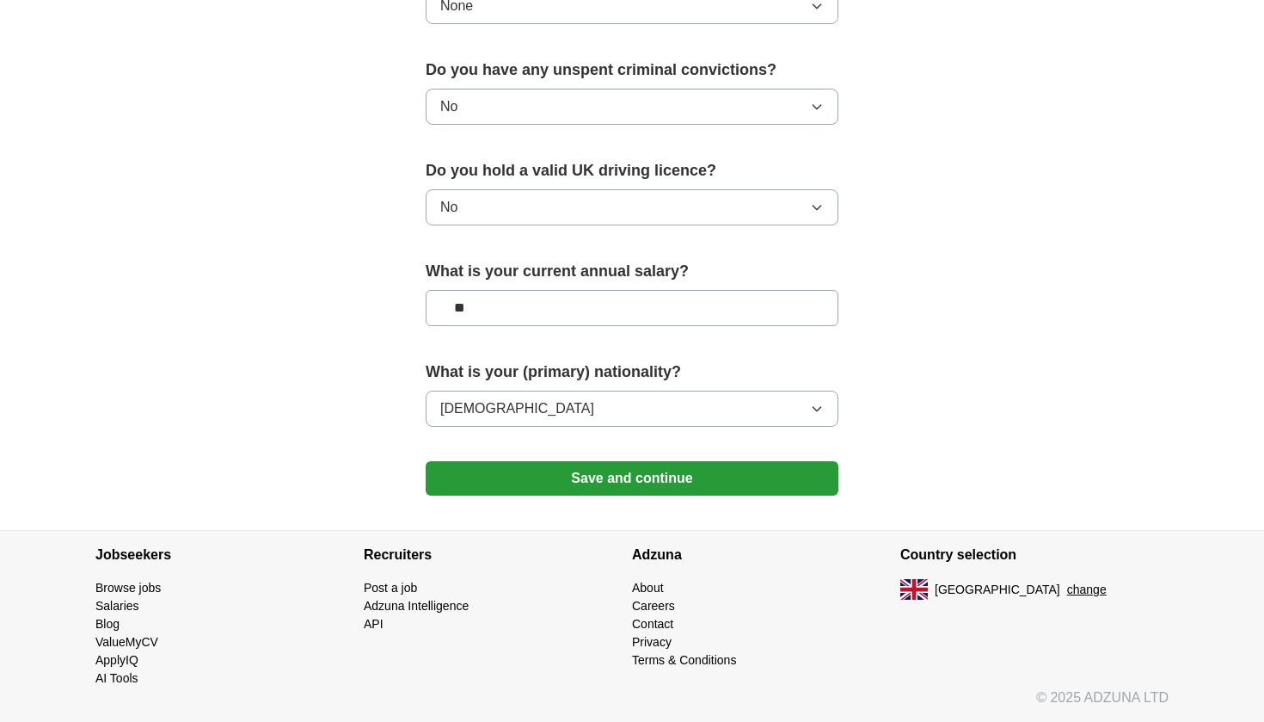
scroll to position [1068, 0]
click at [604, 486] on button "Save and continue" at bounding box center [632, 478] width 413 height 34
